Goal: Register for event/course

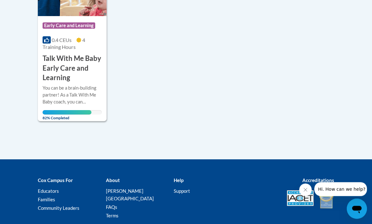
scroll to position [437, 0]
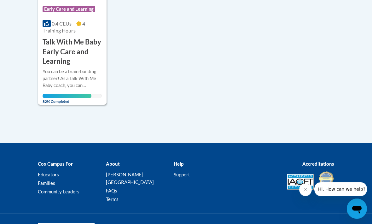
click at [53, 49] on h3 "Talk With Me Baby Early Care and Learning" at bounding box center [72, 51] width 59 height 29
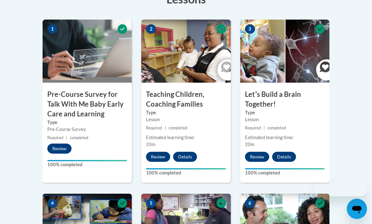
scroll to position [230, 0]
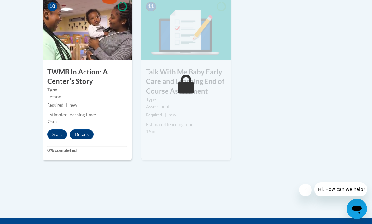
click at [53, 136] on button "Start" at bounding box center [57, 134] width 20 height 10
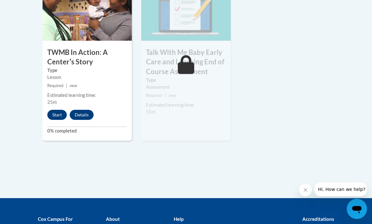
scroll to position [791, 0]
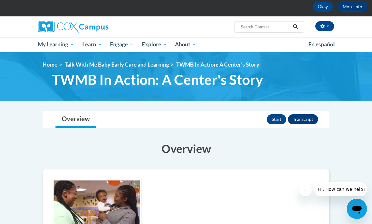
scroll to position [25, 0]
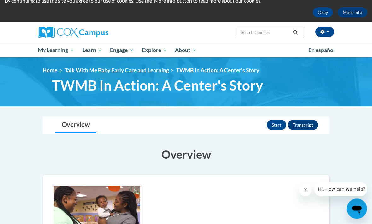
click at [269, 121] on button "Start" at bounding box center [276, 125] width 20 height 10
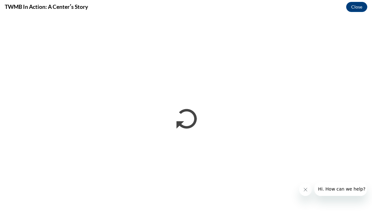
scroll to position [0, 0]
